Goal: Information Seeking & Learning: Check status

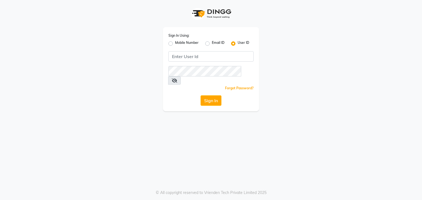
click at [175, 44] on label "Mobile Number" at bounding box center [187, 43] width 24 height 7
click at [175, 44] on input "Mobile Number" at bounding box center [177, 42] width 4 height 4
radio input "true"
radio input "false"
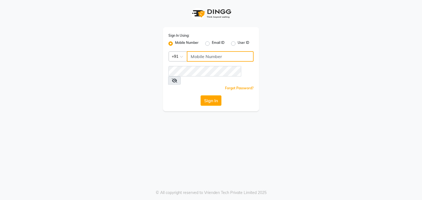
click at [214, 58] on input "Username" at bounding box center [220, 56] width 67 height 10
type input "7684837520"
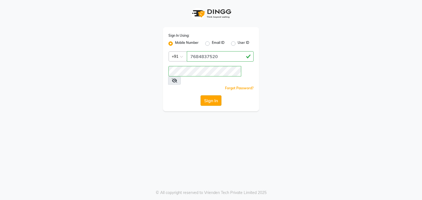
click at [214, 96] on button "Sign In" at bounding box center [210, 101] width 21 height 10
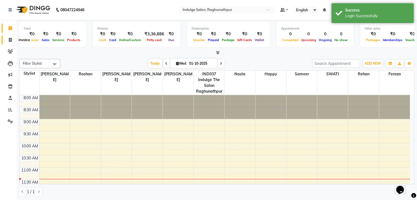
click at [11, 43] on span at bounding box center [10, 40] width 10 height 6
select select "7475"
select select "service"
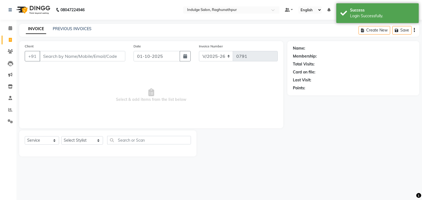
click at [60, 57] on input "Client" at bounding box center [83, 56] width 86 height 10
click at [71, 58] on input "Client" at bounding box center [83, 56] width 86 height 10
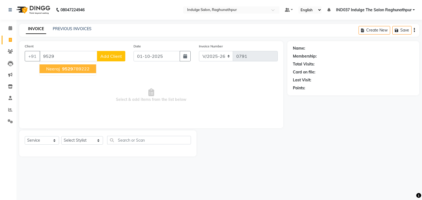
click at [80, 70] on ngb-highlight "9529 789222" at bounding box center [75, 68] width 29 height 5
type input "9529789222"
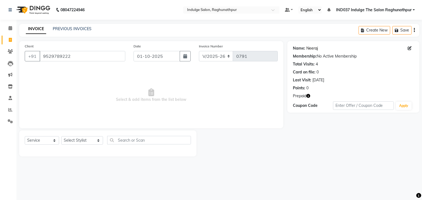
click at [313, 48] on link "Neeraj" at bounding box center [312, 49] width 12 height 6
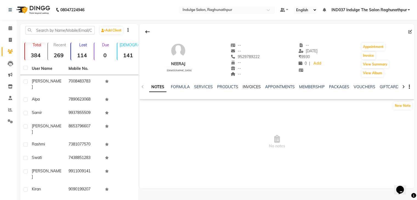
click at [254, 87] on link "INVOICES" at bounding box center [252, 87] width 18 height 5
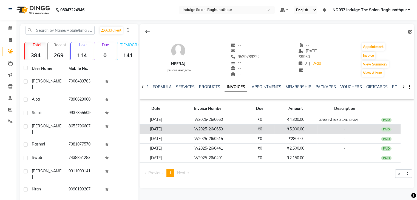
click at [285, 129] on td "₹5,000.00" at bounding box center [295, 130] width 43 height 10
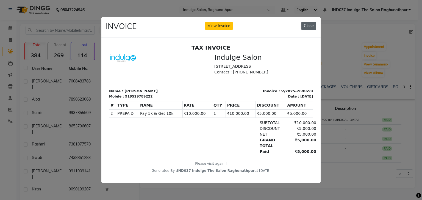
click at [309, 24] on button "Close" at bounding box center [308, 26] width 15 height 9
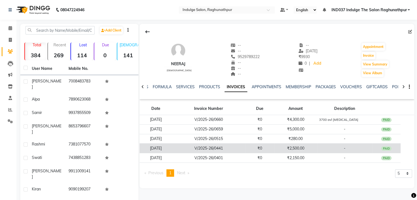
click at [305, 151] on td "₹2,500.00" at bounding box center [295, 149] width 43 height 10
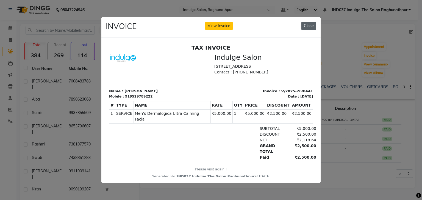
click at [310, 22] on button "Close" at bounding box center [308, 26] width 15 height 9
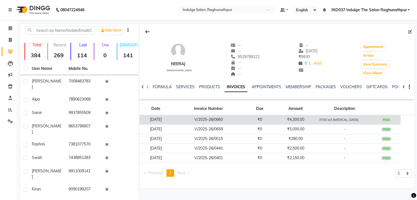
click at [303, 122] on td "₹4,300.00" at bounding box center [295, 120] width 43 height 10
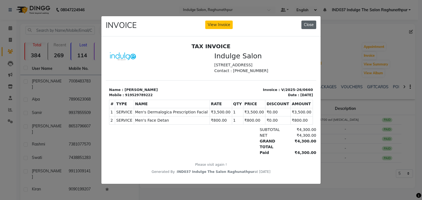
click at [310, 24] on button "Close" at bounding box center [308, 25] width 15 height 9
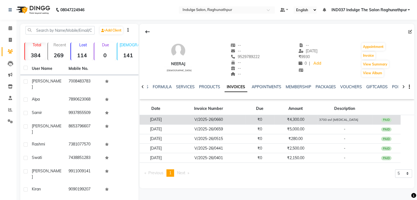
click at [290, 119] on td "₹4,300.00" at bounding box center [295, 120] width 43 height 10
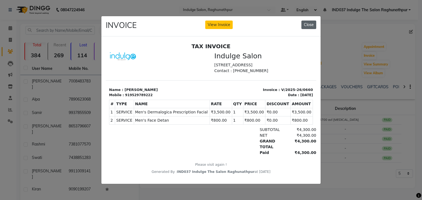
click at [308, 24] on button "Close" at bounding box center [308, 25] width 15 height 9
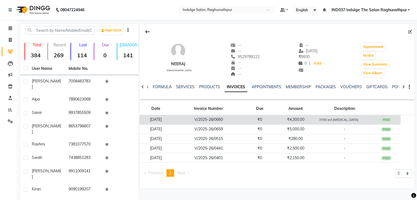
click at [294, 122] on td "₹4,300.00" at bounding box center [295, 120] width 43 height 10
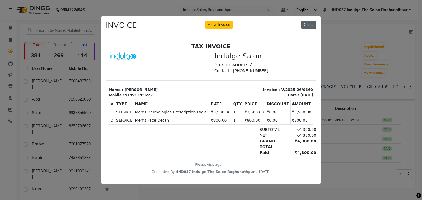
click at [304, 22] on button "Close" at bounding box center [308, 25] width 15 height 9
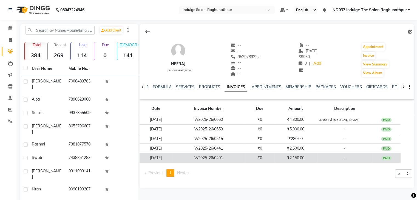
click at [294, 159] on td "₹2,150.00" at bounding box center [295, 158] width 43 height 10
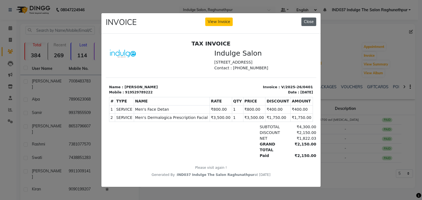
click at [312, 18] on button "Close" at bounding box center [308, 22] width 15 height 9
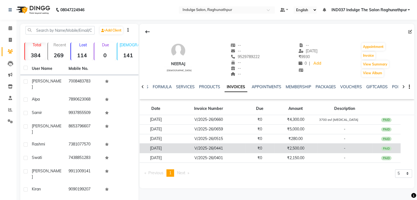
click at [264, 153] on td "₹0" at bounding box center [259, 149] width 29 height 10
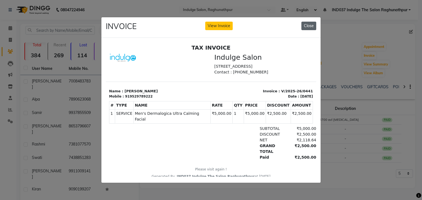
click at [307, 24] on button "Close" at bounding box center [308, 26] width 15 height 9
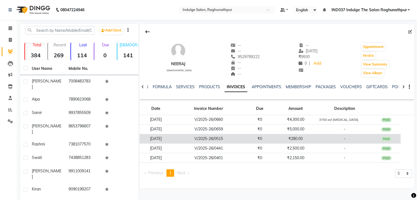
click at [274, 138] on td "₹0" at bounding box center [259, 139] width 29 height 10
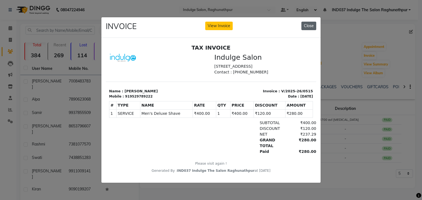
click at [311, 23] on button "Close" at bounding box center [308, 26] width 15 height 9
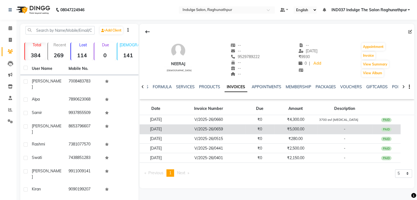
click at [290, 127] on td "₹5,000.00" at bounding box center [295, 130] width 43 height 10
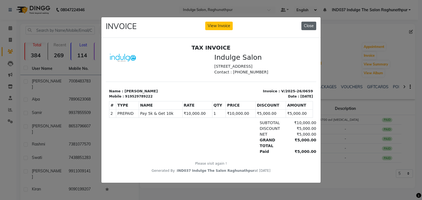
click at [311, 23] on button "Close" at bounding box center [308, 26] width 15 height 9
